Goal: Task Accomplishment & Management: Use online tool/utility

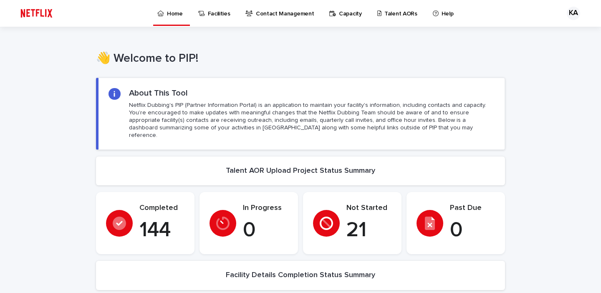
click at [398, 13] on p "Talent AORs" at bounding box center [400, 9] width 33 height 18
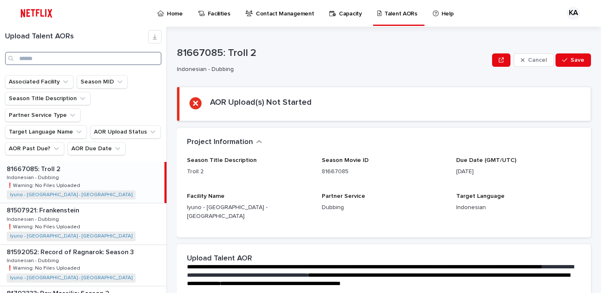
click at [121, 58] on input "Search" at bounding box center [83, 58] width 156 height 13
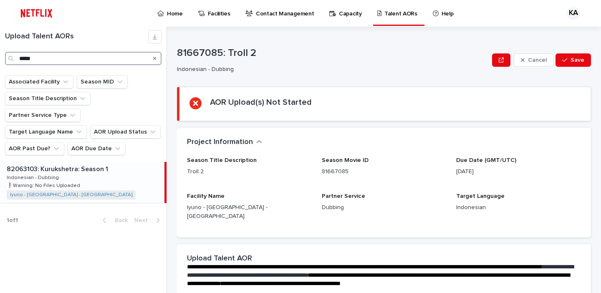
type input "*****"
click at [101, 183] on div "82063103: Kurukshetra: Season 1 82063103: Kurukshetra: Season 1 Indonesian - Du…" at bounding box center [82, 182] width 164 height 41
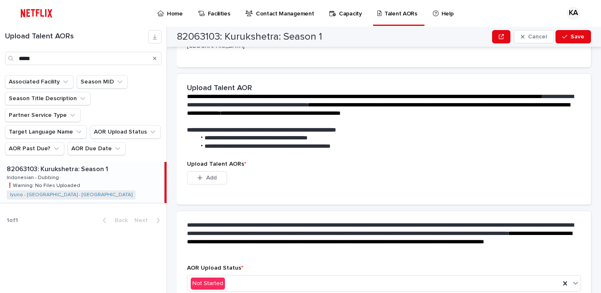
scroll to position [153, 0]
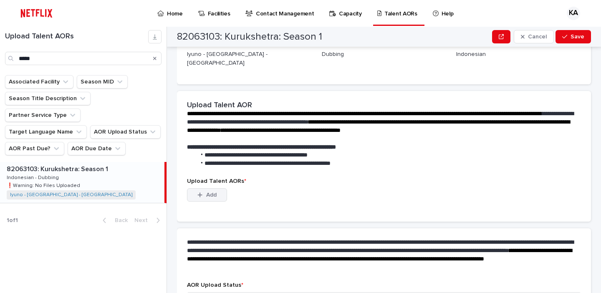
click at [212, 192] on span "Add" at bounding box center [211, 195] width 10 height 6
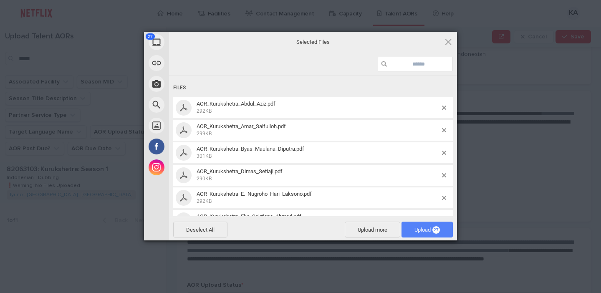
click at [421, 230] on span "Upload 27" at bounding box center [426, 230] width 25 height 6
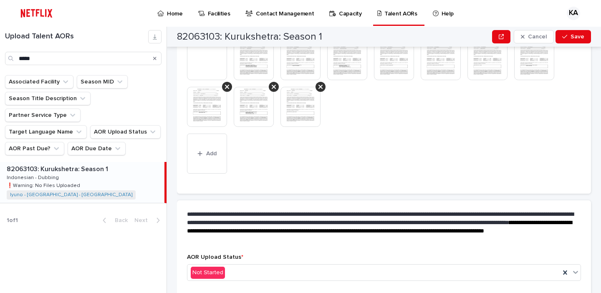
scroll to position [380, 0]
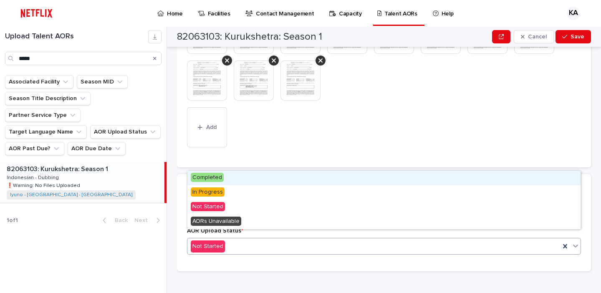
click at [228, 178] on div "Completed" at bounding box center [383, 178] width 393 height 15
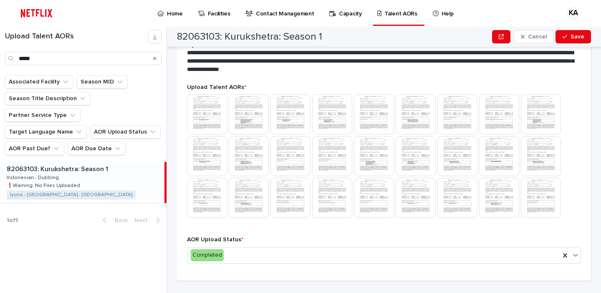
scroll to position [230, 0]
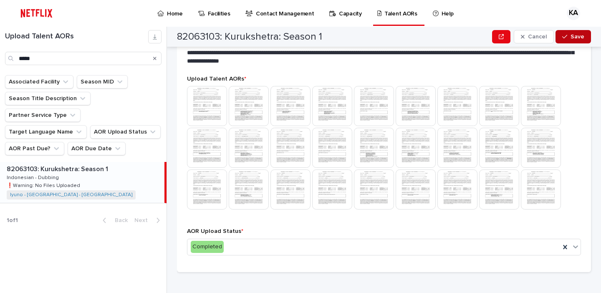
click at [571, 36] on span "Save" at bounding box center [577, 37] width 14 height 6
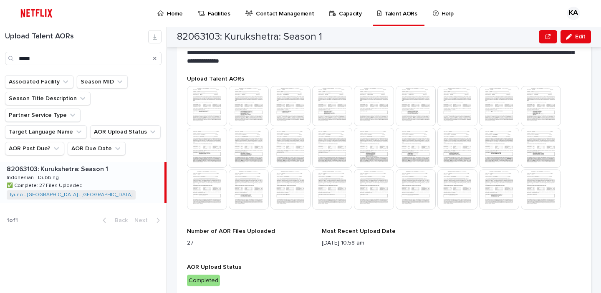
scroll to position [243, 0]
